Goal: Find specific page/section: Find specific page/section

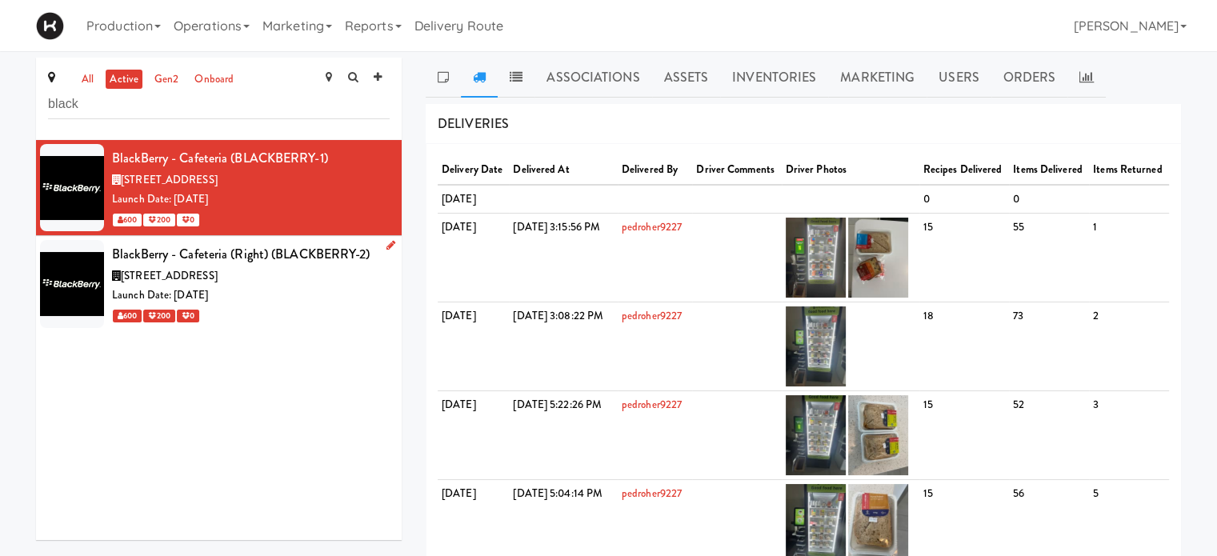
click at [334, 265] on div "BlackBerry - Cafeteria (Right) (BLACKBERRY-2)" at bounding box center [251, 254] width 278 height 24
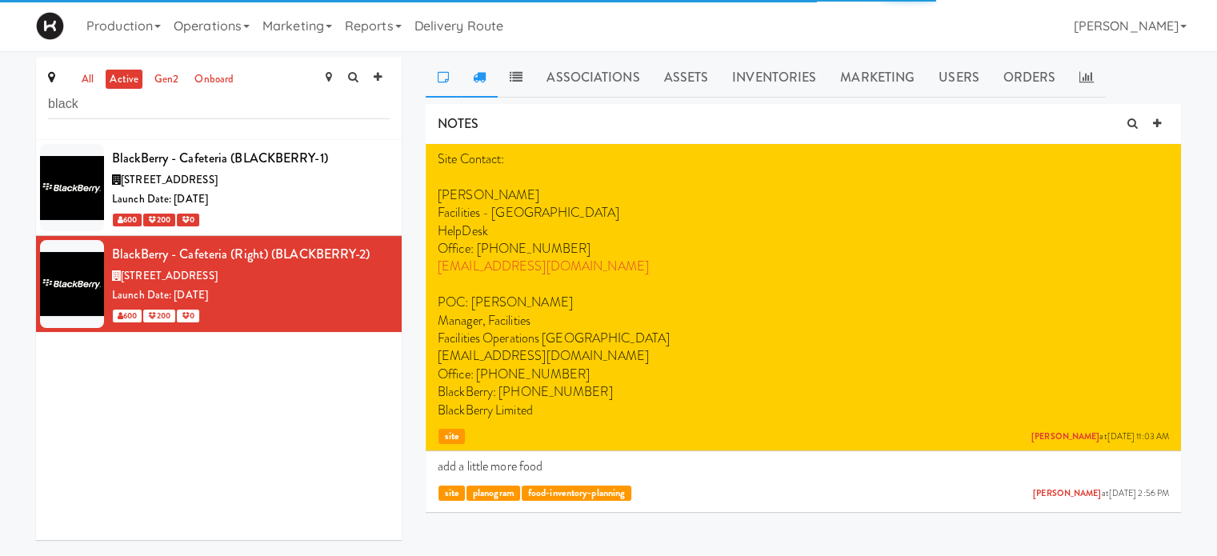
click at [473, 77] on icon at bounding box center [479, 76] width 13 height 13
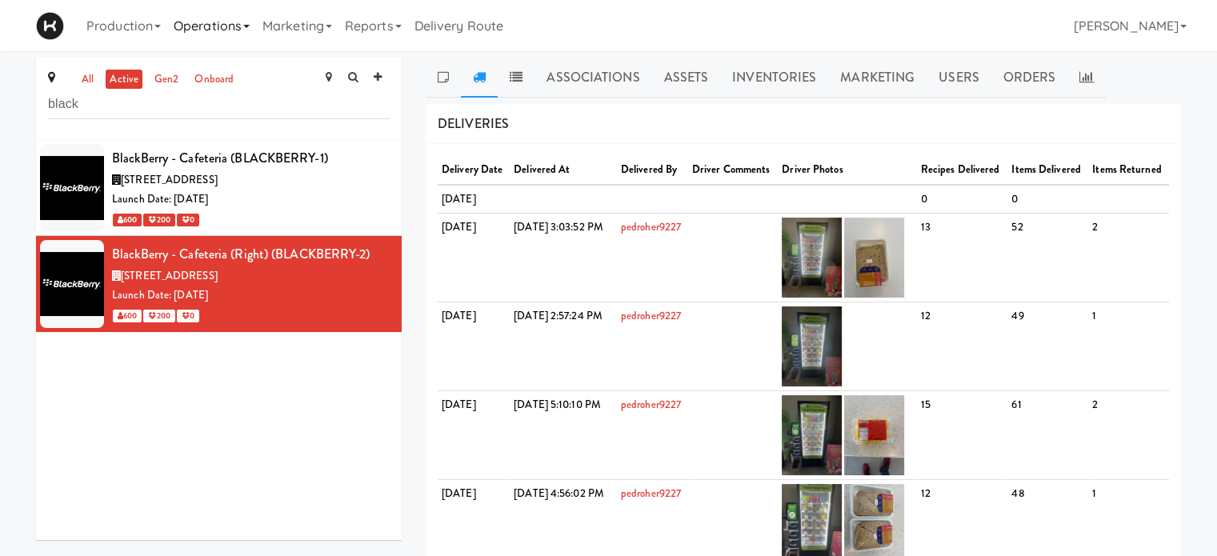
click at [215, 32] on link "Operations" at bounding box center [211, 25] width 89 height 51
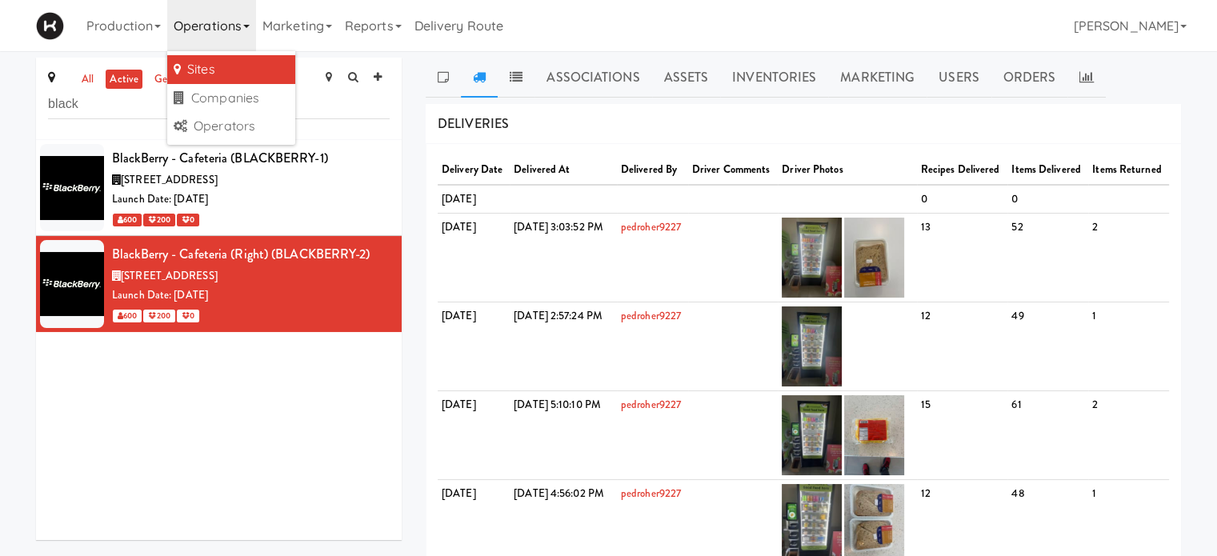
click at [212, 73] on link "Sites" at bounding box center [231, 69] width 128 height 29
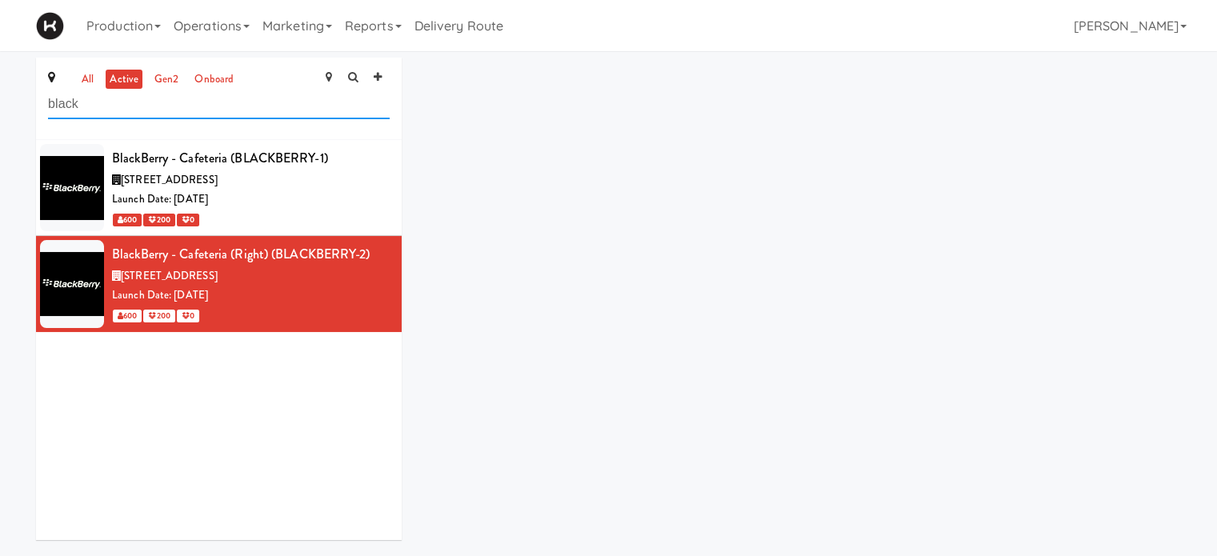
drag, startPoint x: 99, startPoint y: 102, endPoint x: 28, endPoint y: 110, distance: 71.7
click at [28, 110] on div "all active gen2 onboard black BlackBerry - Cafeteria (BLACKBERRY-1) [STREET_ADD…" at bounding box center [219, 305] width 390 height 494
type input "home"
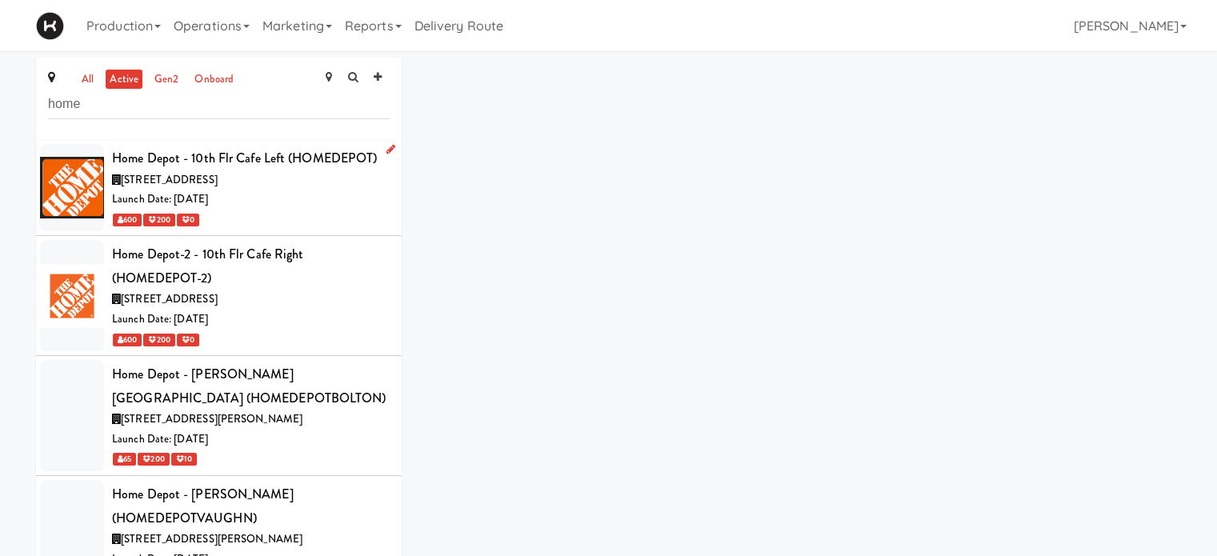
click at [258, 187] on div "[STREET_ADDRESS]" at bounding box center [251, 180] width 278 height 20
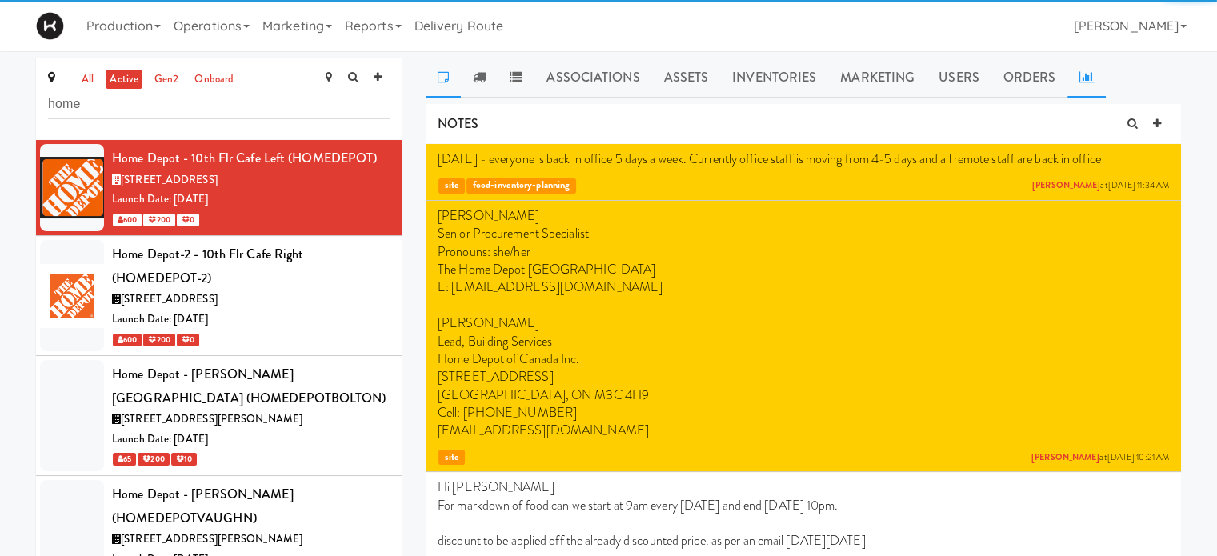
click at [1086, 86] on link at bounding box center [1086, 78] width 38 height 40
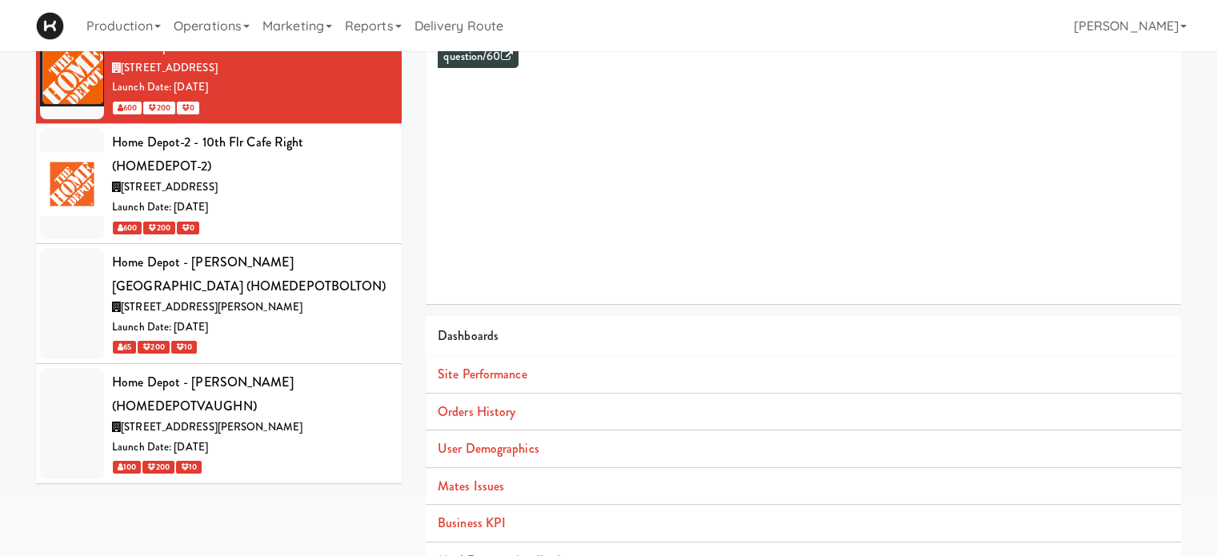
scroll to position [115, 0]
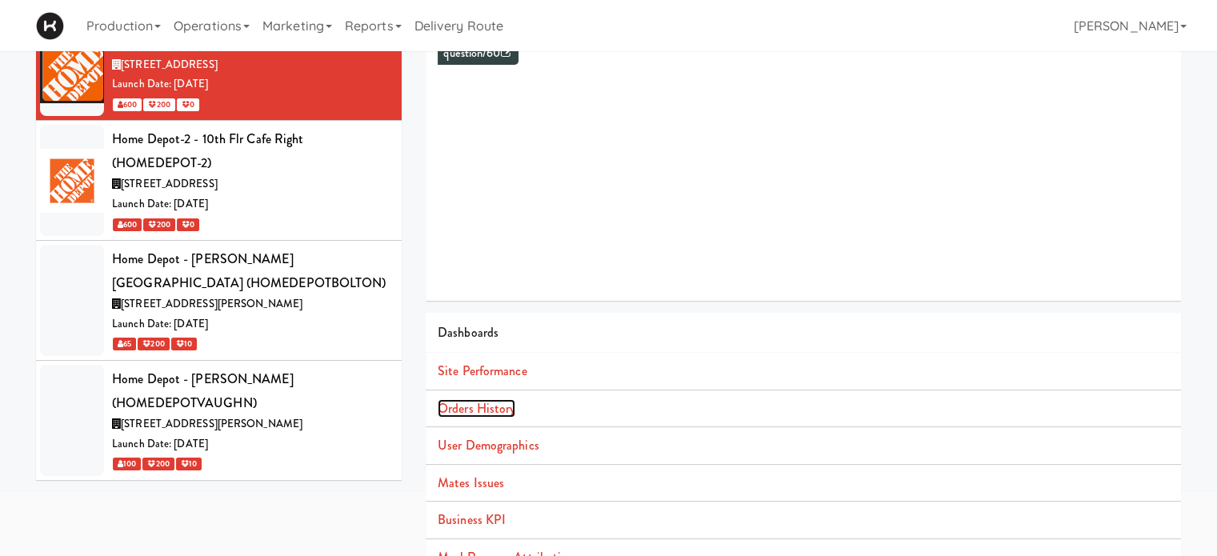
click at [480, 415] on link "Orders History" at bounding box center [477, 408] width 78 height 18
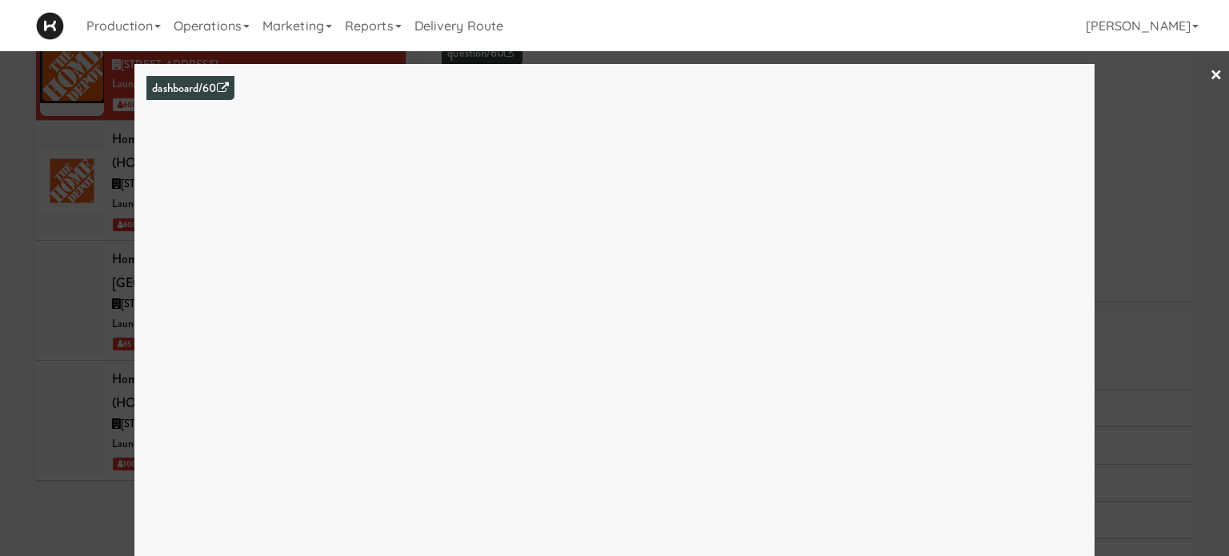
click at [1210, 72] on link "×" at bounding box center [1216, 76] width 13 height 50
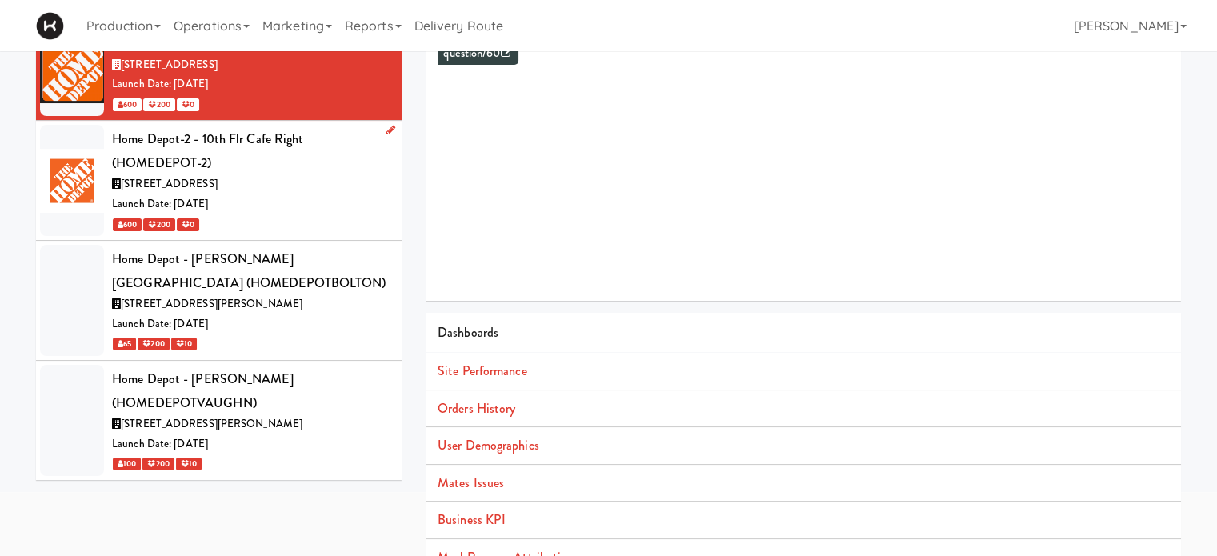
click at [302, 173] on div "Home Depot-2 - 10th Flr Cafe Right (HOMEDEPOT-2)" at bounding box center [251, 150] width 278 height 47
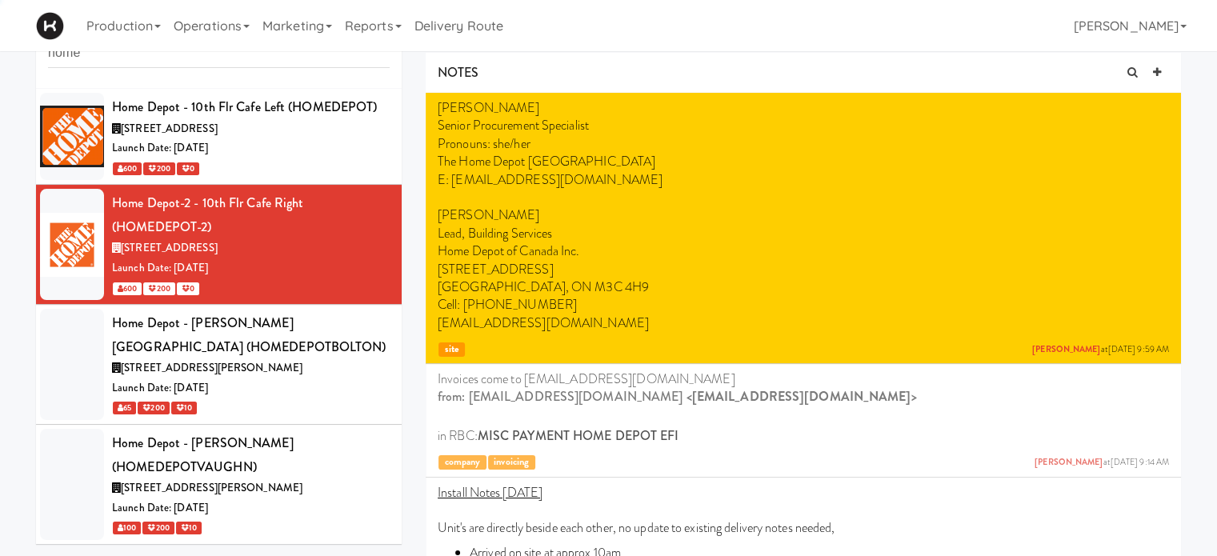
scroll to position [115, 0]
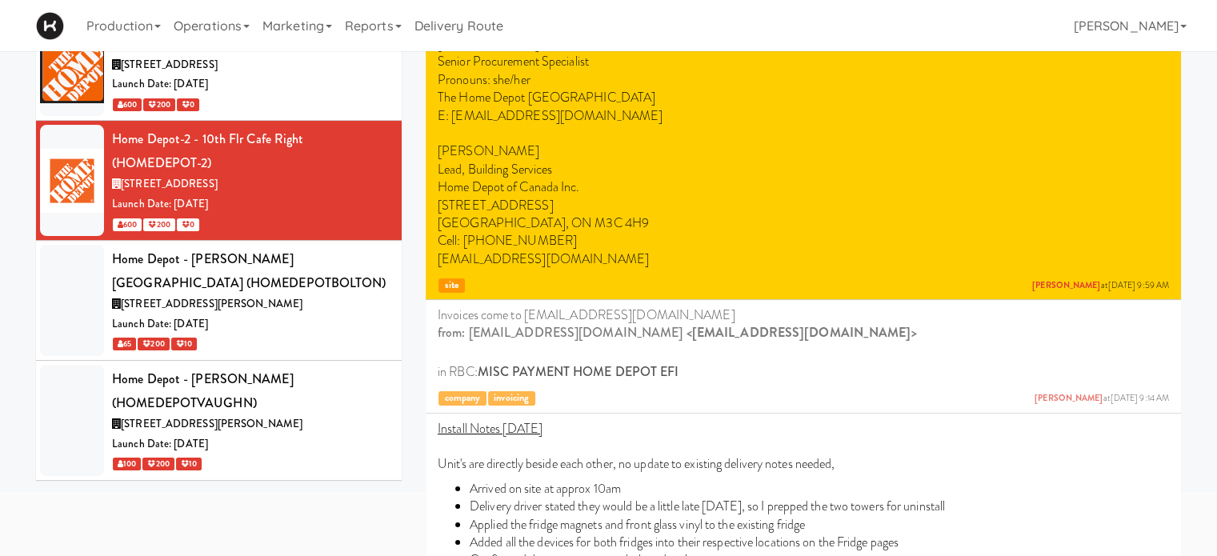
click at [942, 118] on p "E: [EMAIL_ADDRESS][DOMAIN_NAME]" at bounding box center [803, 116] width 731 height 18
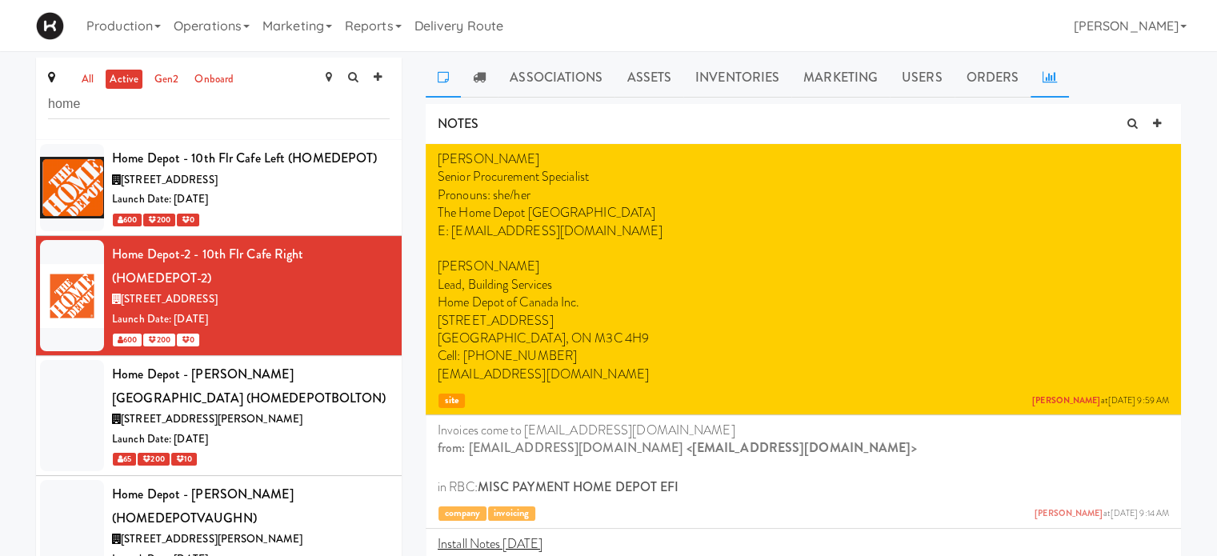
click at [1032, 86] on link at bounding box center [1049, 78] width 38 height 40
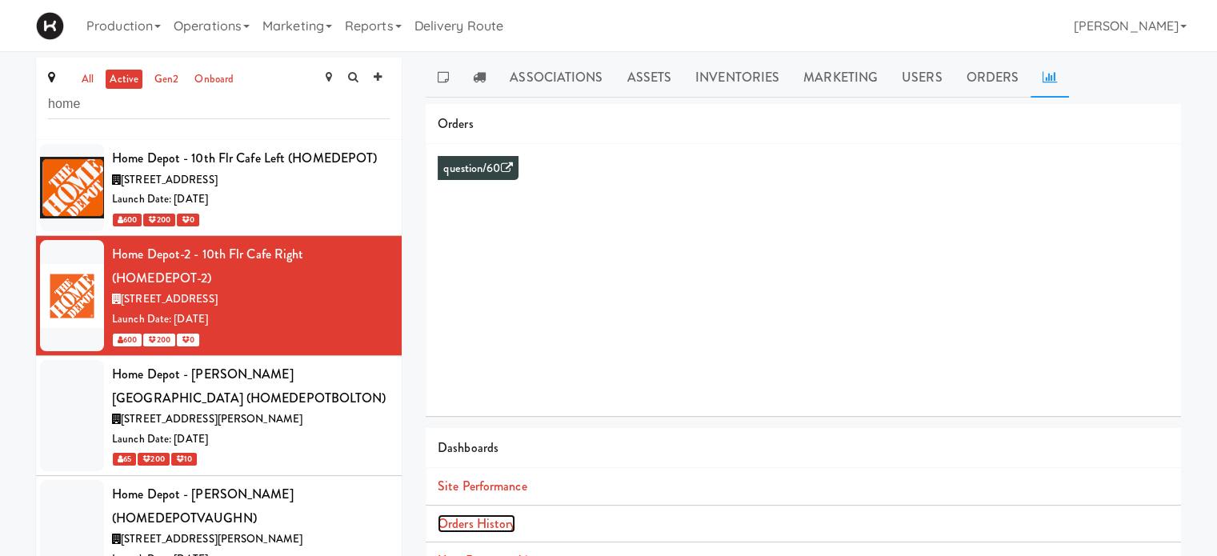
click at [477, 524] on link "Orders History" at bounding box center [477, 523] width 78 height 18
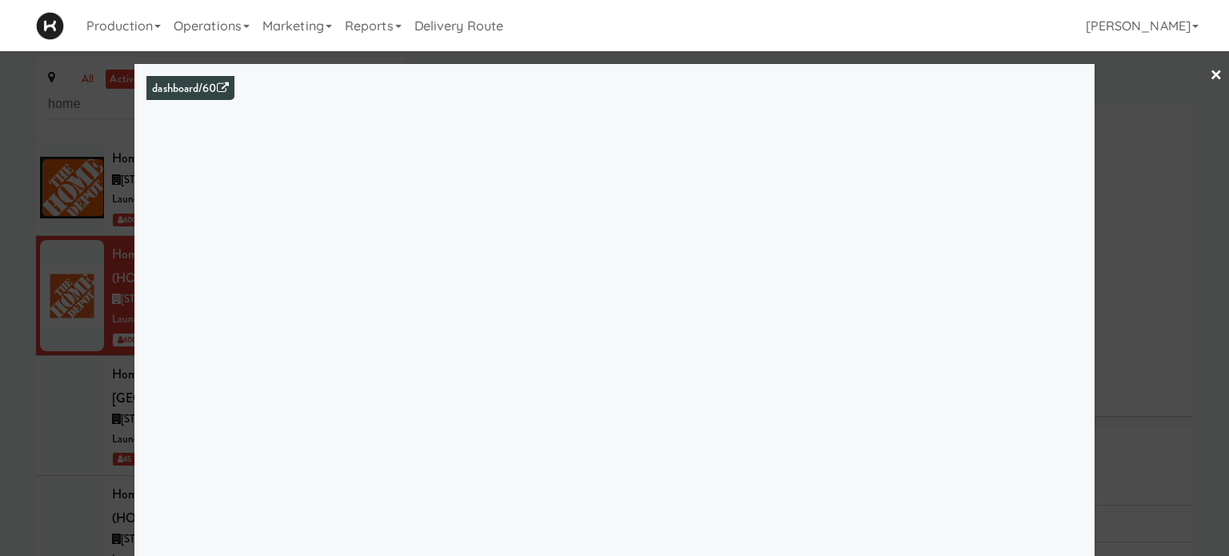
click at [1158, 162] on div at bounding box center [614, 278] width 1229 height 556
